Goal: Entertainment & Leisure: Consume media (video, audio)

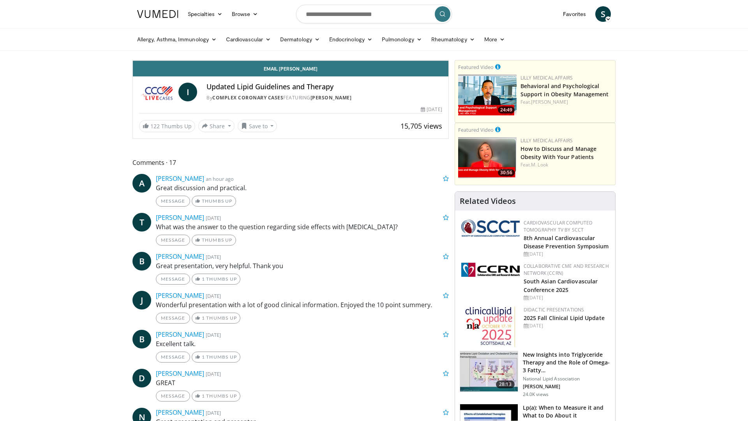
click at [345, 60] on div "10 seconds Tap to unmute" at bounding box center [290, 60] width 315 height 0
